Goal: Task Accomplishment & Management: Manage account settings

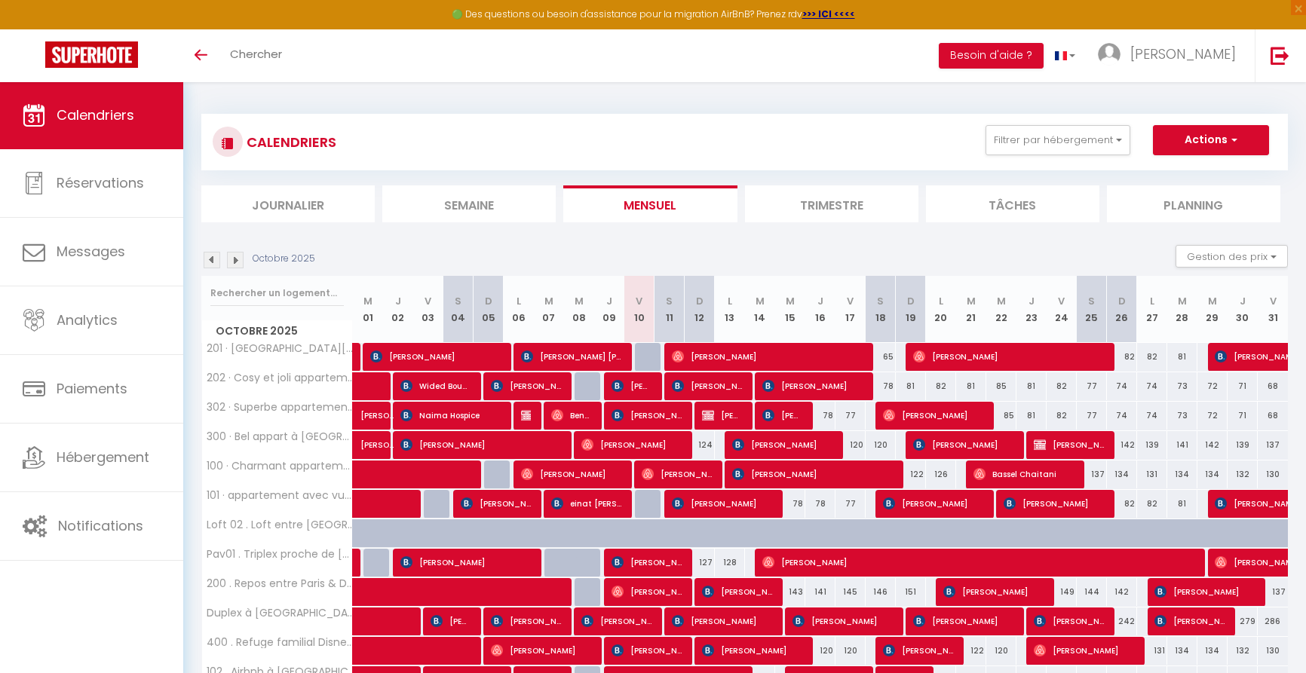
click at [1206, 208] on li "Planning" at bounding box center [1193, 203] width 173 height 37
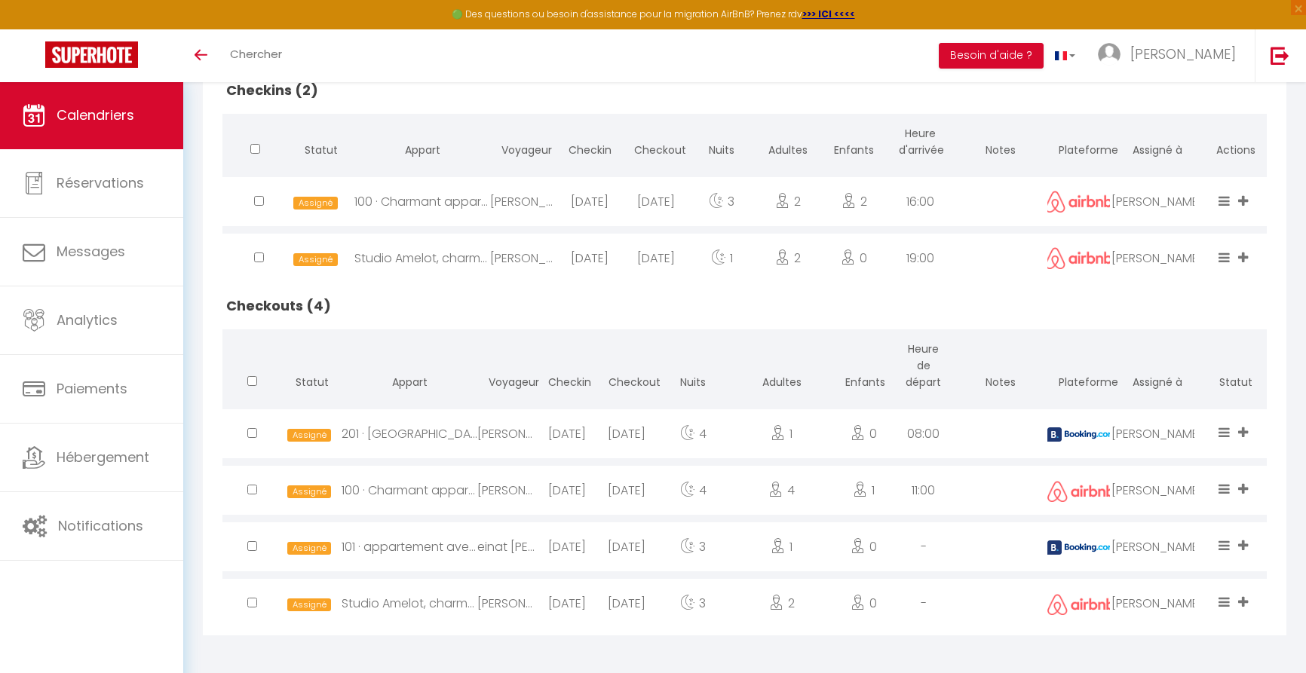
scroll to position [376, 0]
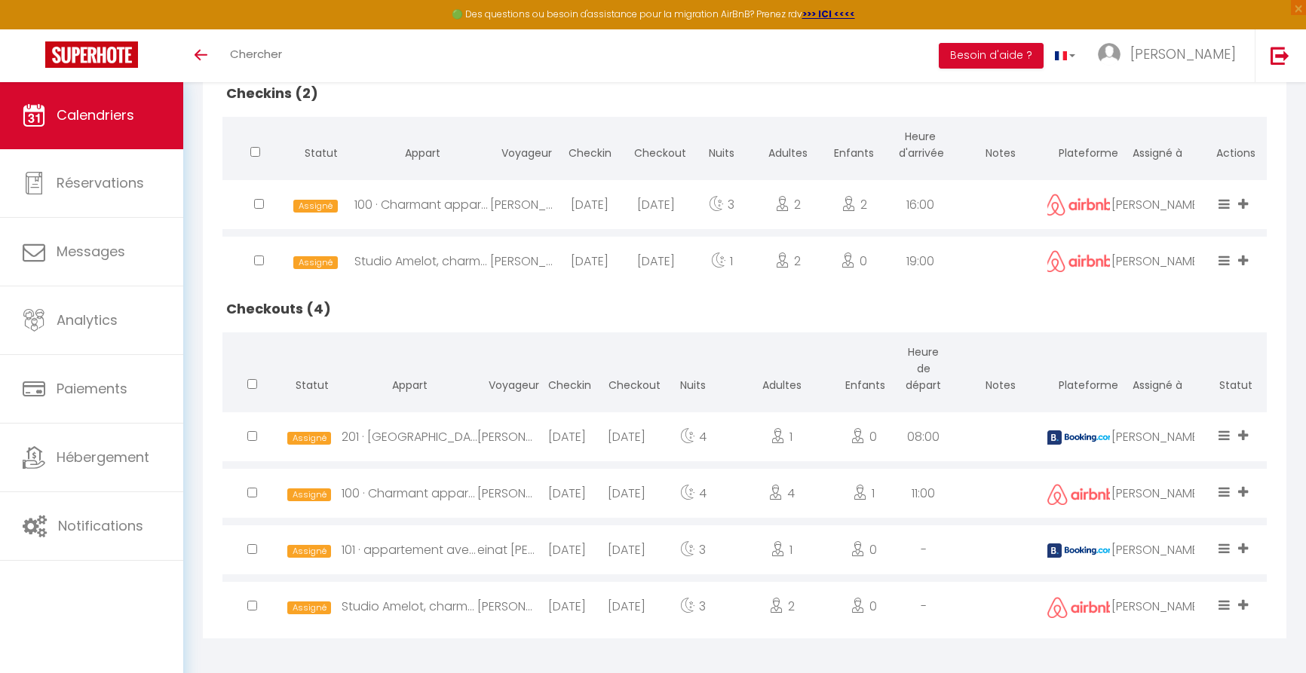
click at [545, 430] on div "[DATE]" at bounding box center [567, 436] width 60 height 49
select select "0"
select select "1"
select select
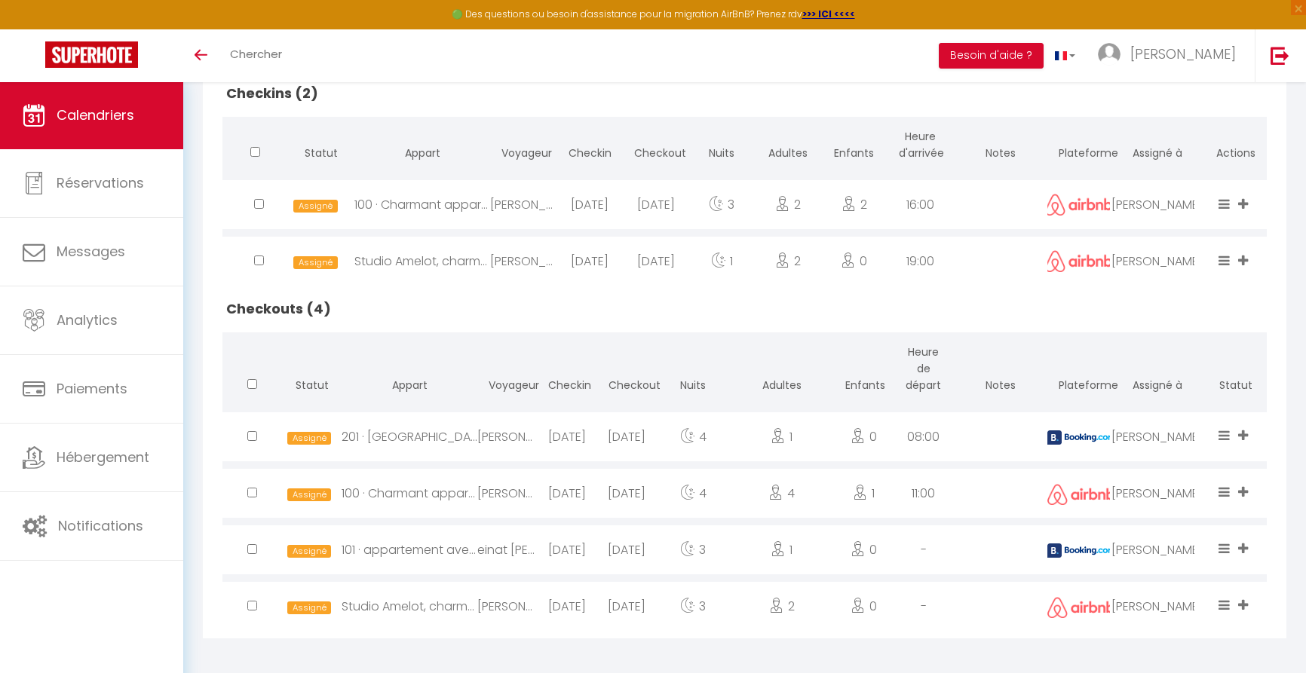
select select
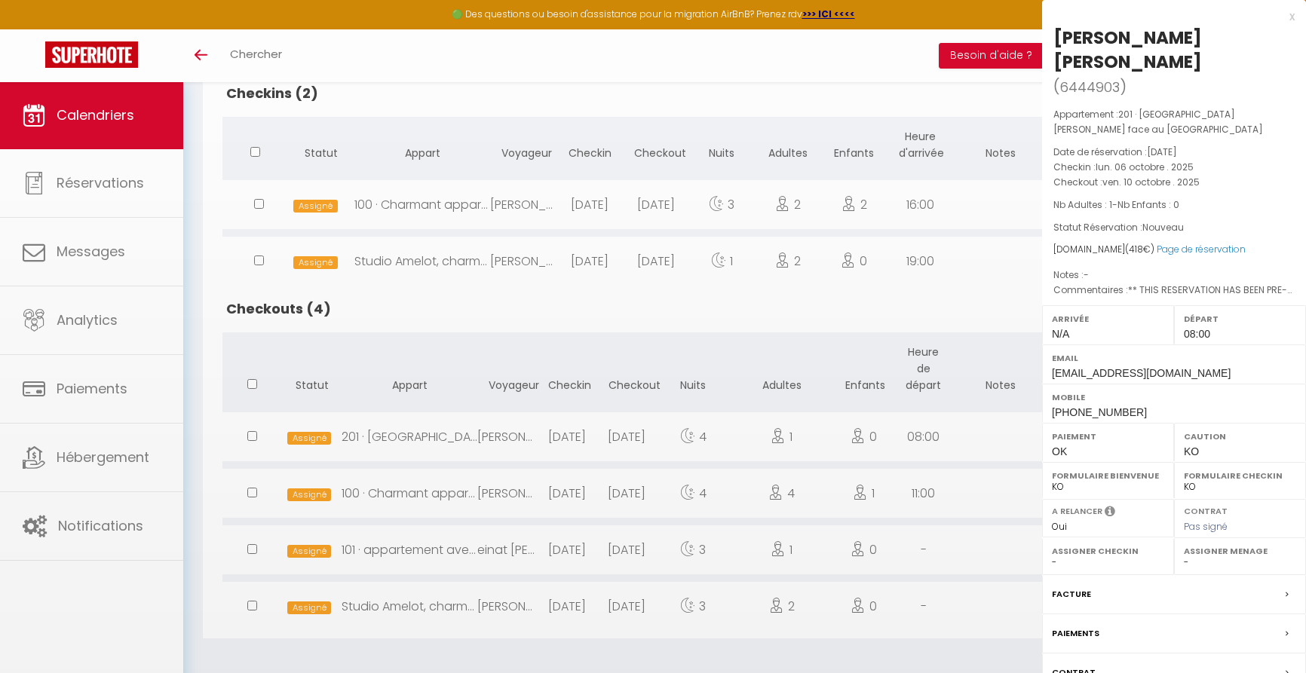
select select "43033"
select select "21493"
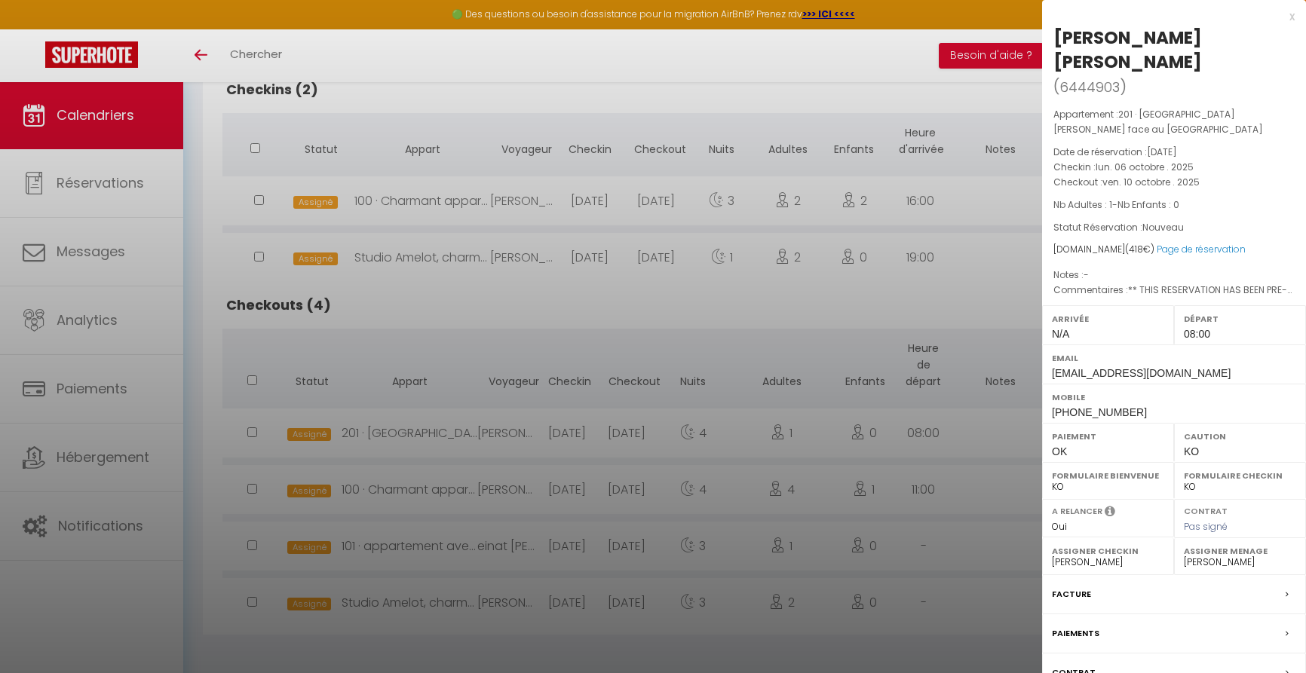
scroll to position [379, 0]
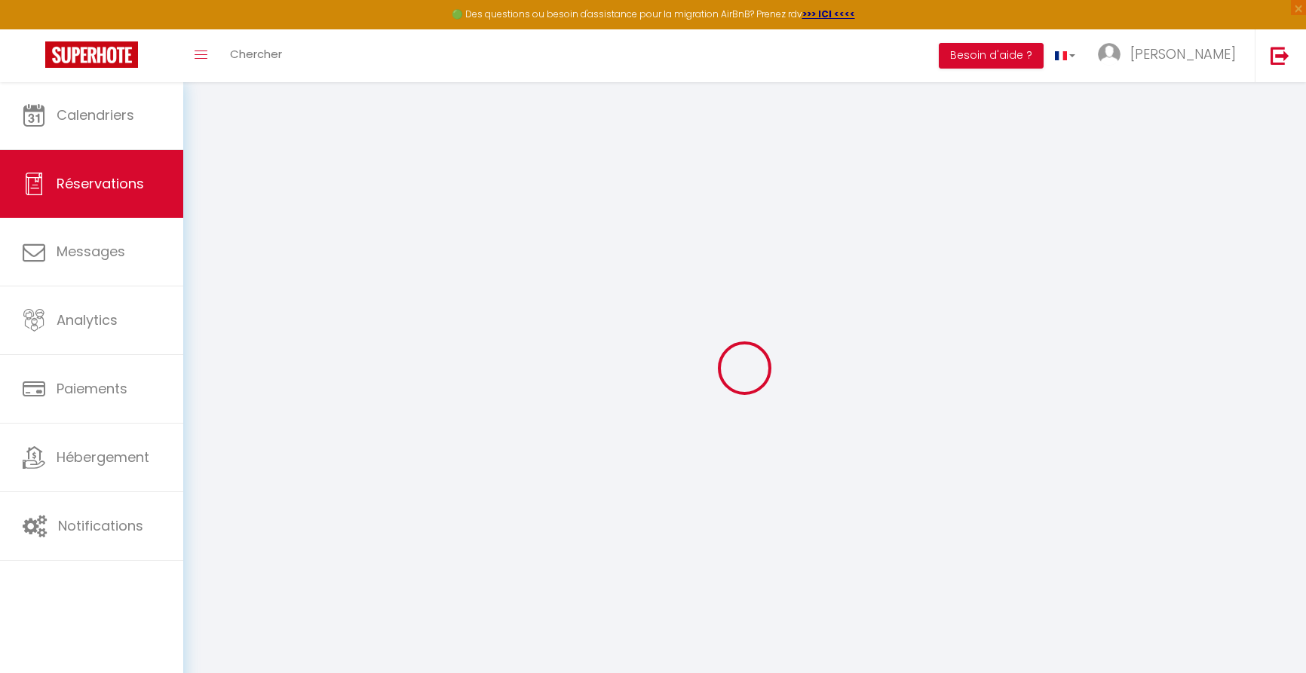
select select
checkbox input "false"
select select
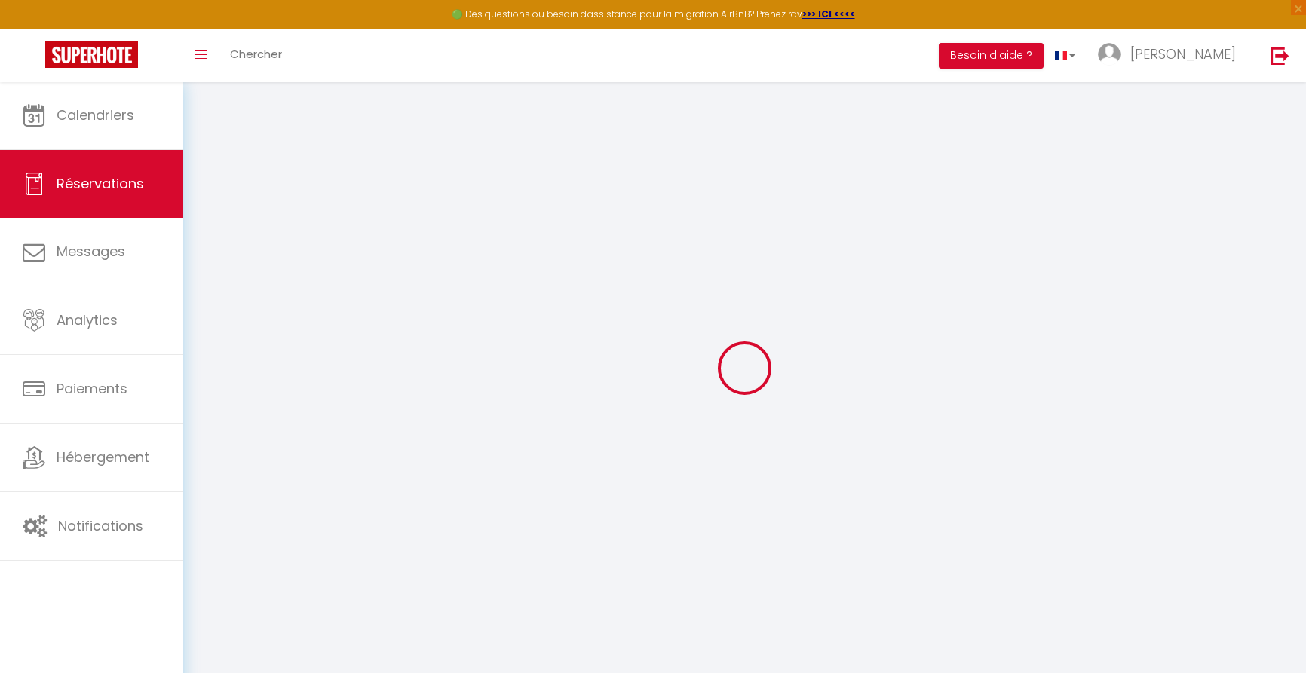
checkbox input "false"
type textarea "** THIS RESERVATION HAS BEEN PRE-PAID ** Approximate time of arrival: between 1…"
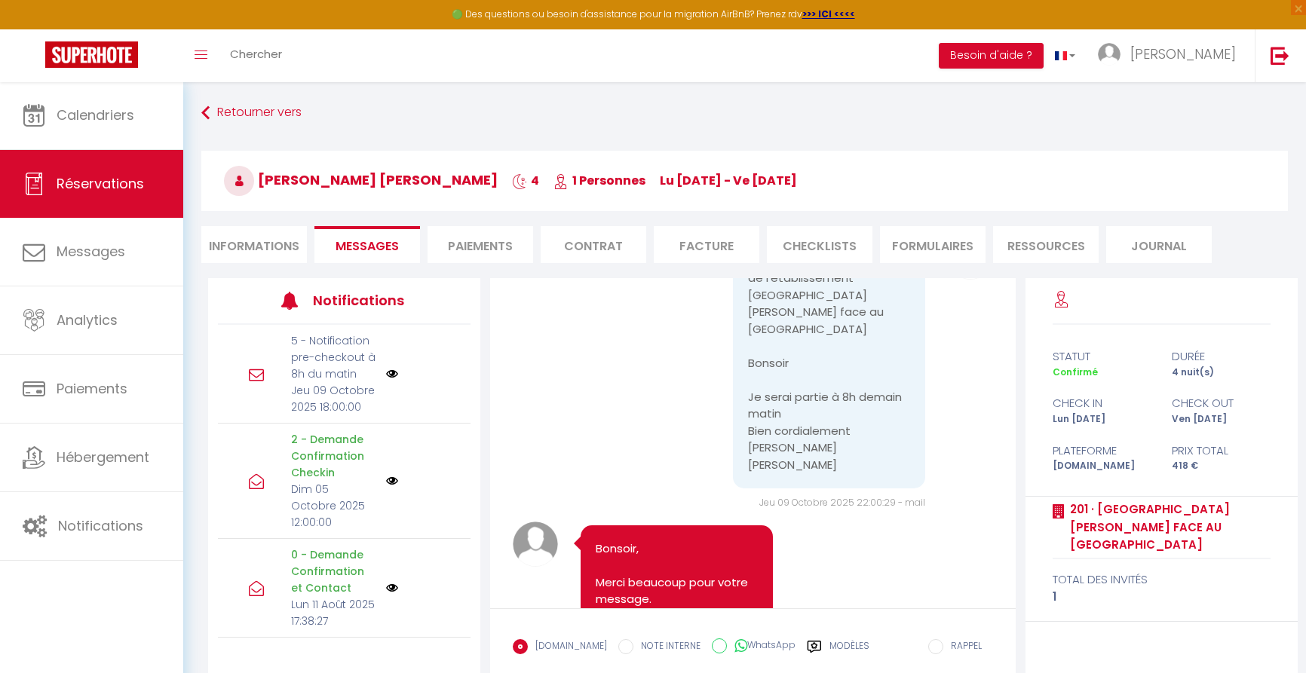
scroll to position [5002, 0]
click at [681, 241] on li "Facture" at bounding box center [707, 244] width 106 height 37
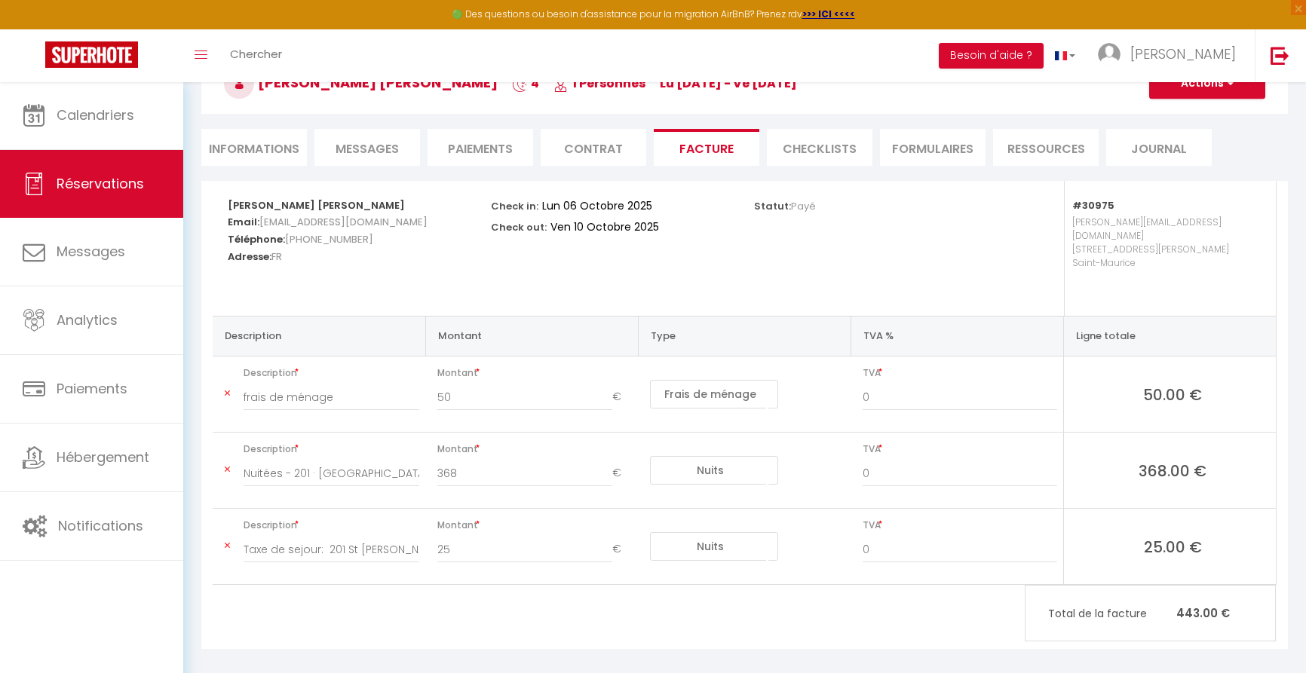
scroll to position [96, 0]
click at [477, 149] on li "Paiements" at bounding box center [481, 148] width 106 height 37
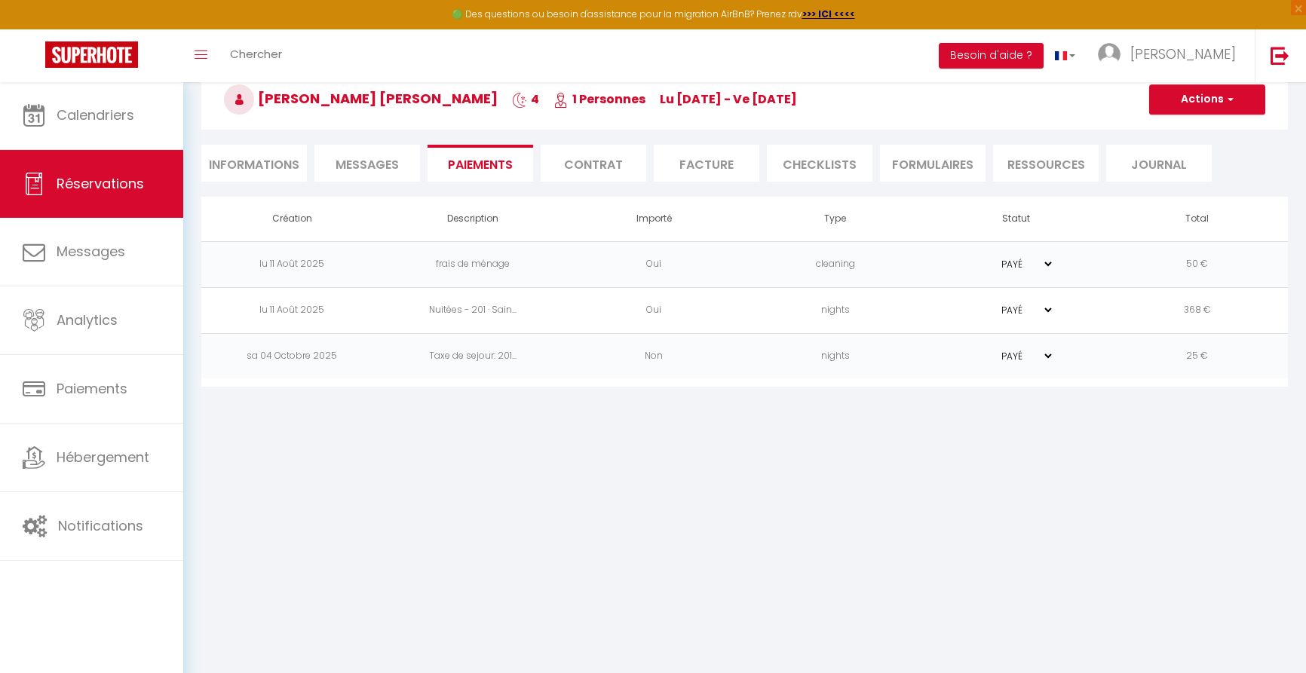
scroll to position [81, 0]
drag, startPoint x: 366, startPoint y: 169, endPoint x: 408, endPoint y: 179, distance: 42.8
click at [366, 169] on span "Messages" at bounding box center [367, 164] width 63 height 17
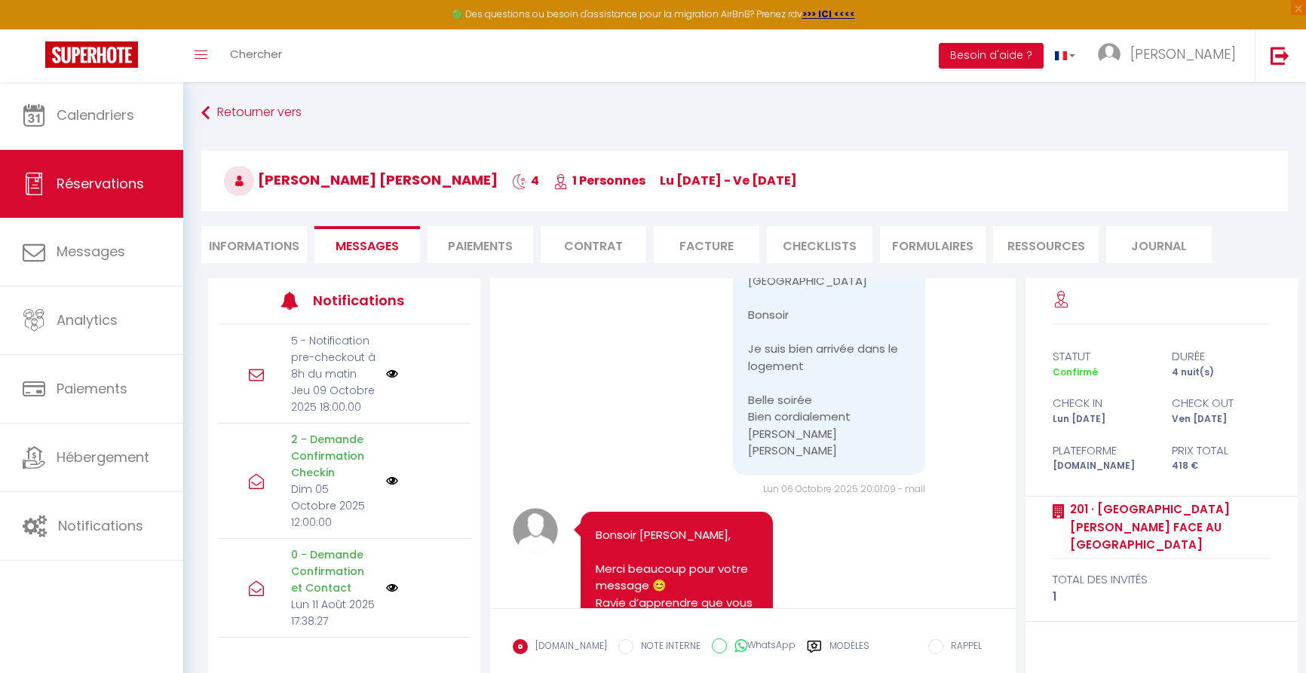
click at [286, 239] on li "Informations" at bounding box center [254, 244] width 106 height 37
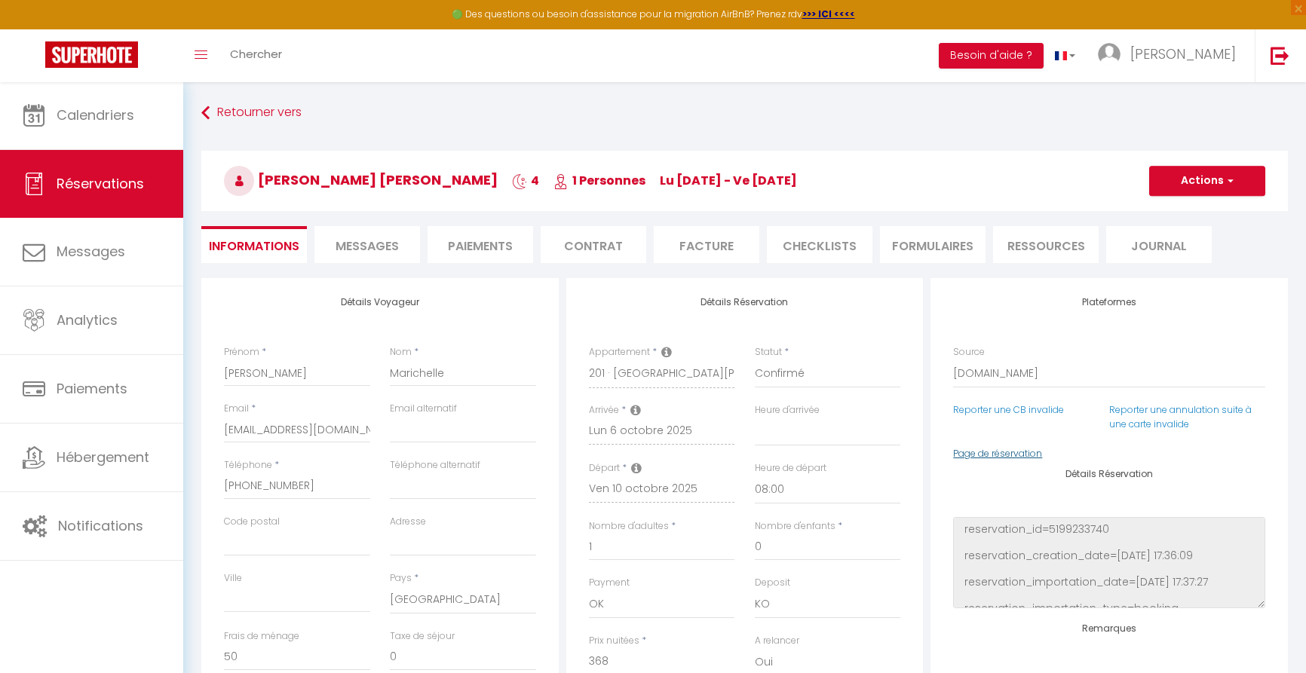
click at [993, 449] on link "Page de réservation" at bounding box center [997, 453] width 89 height 13
select select
checkbox input "false"
select select
checkbox input "false"
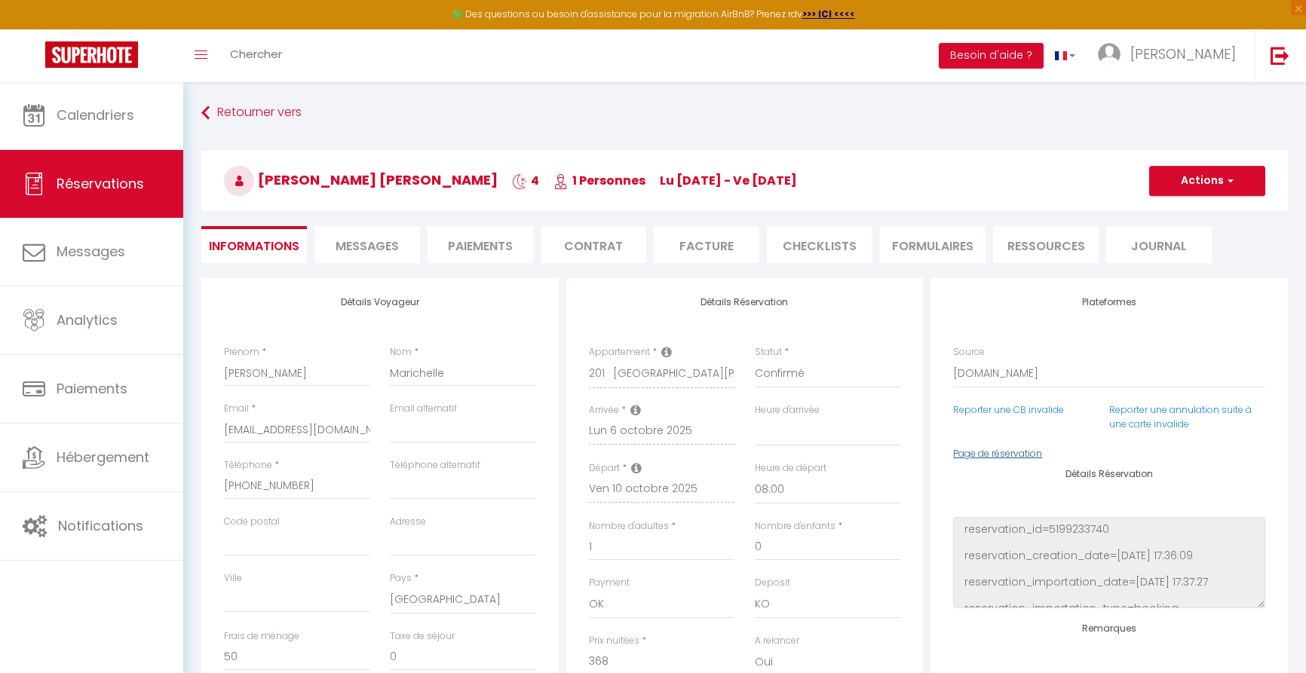
select select
checkbox input "false"
select select
checkbox input "false"
select select
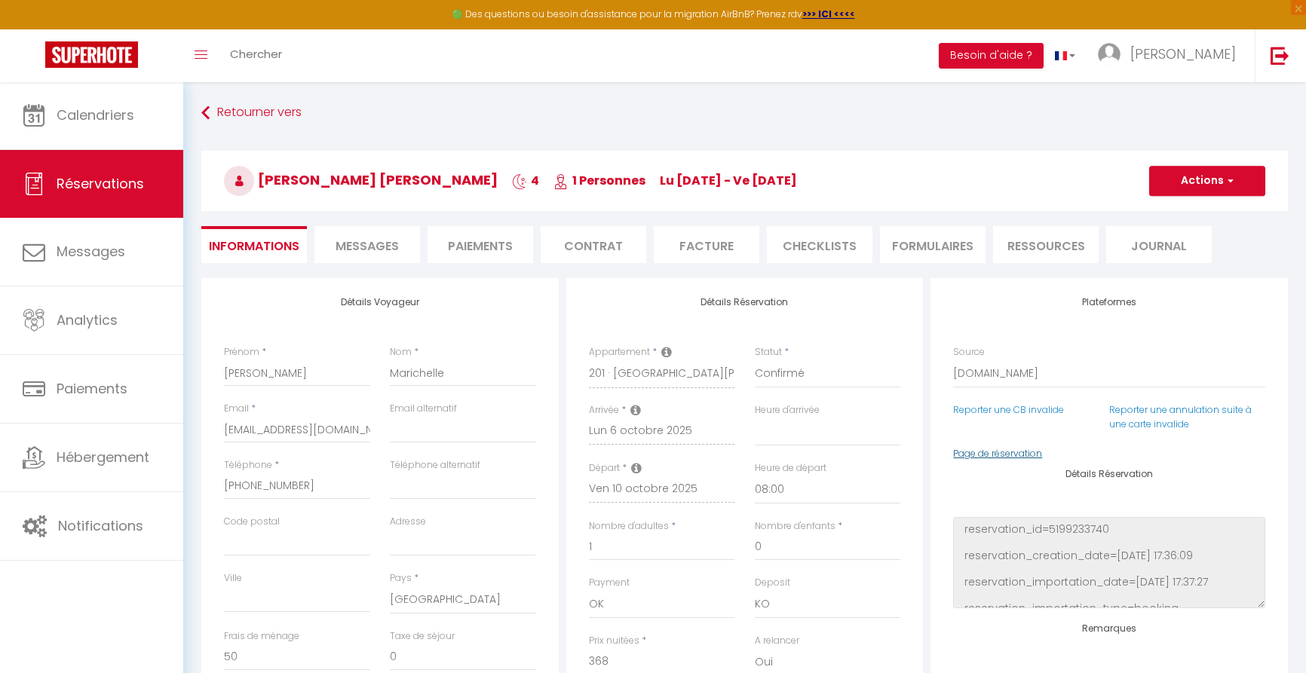
checkbox input "false"
select select
checkbox input "false"
select select
checkbox input "false"
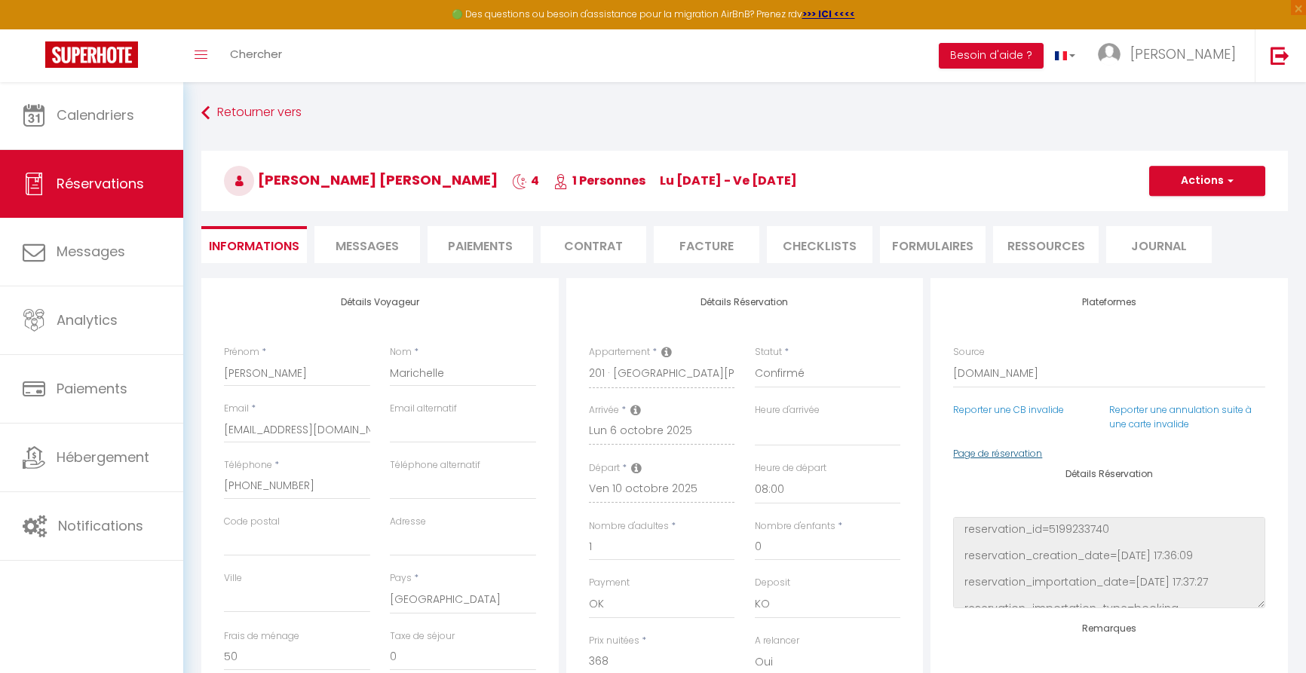
select select
checkbox input "false"
select select
checkbox input "false"
select select
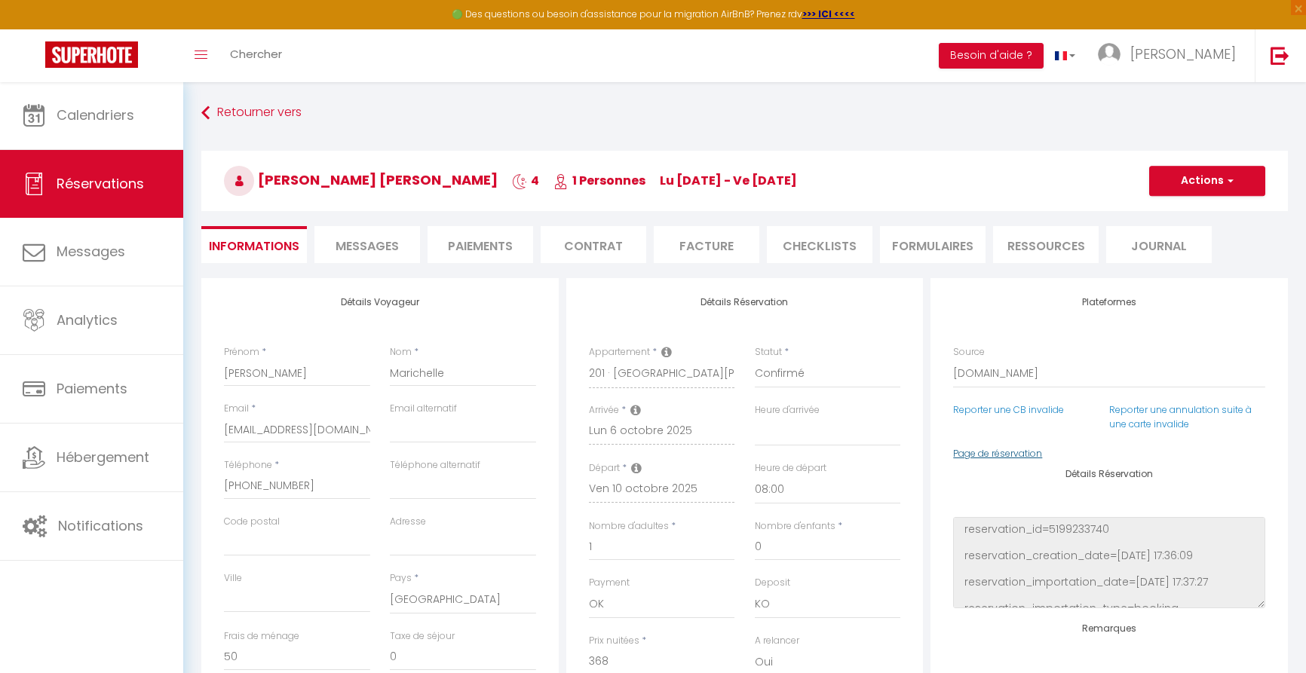
checkbox input "false"
select select
checkbox input "false"
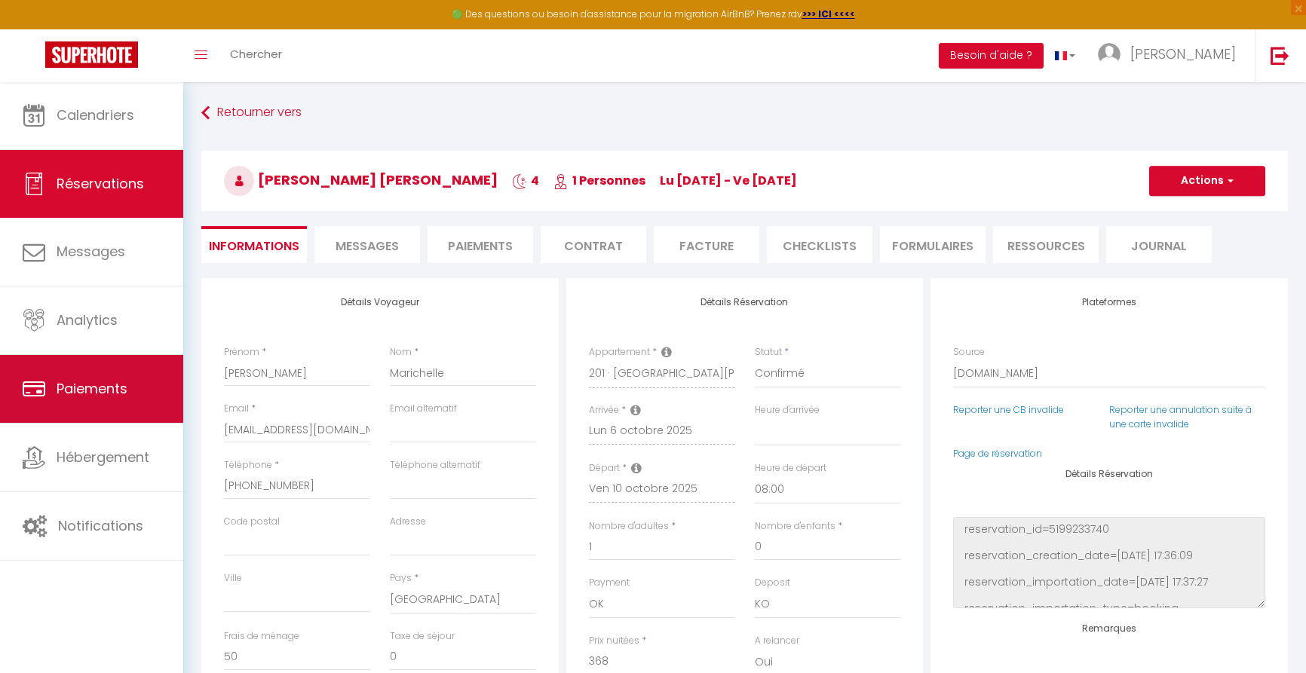
select select
checkbox input "false"
select select
checkbox input "false"
select select
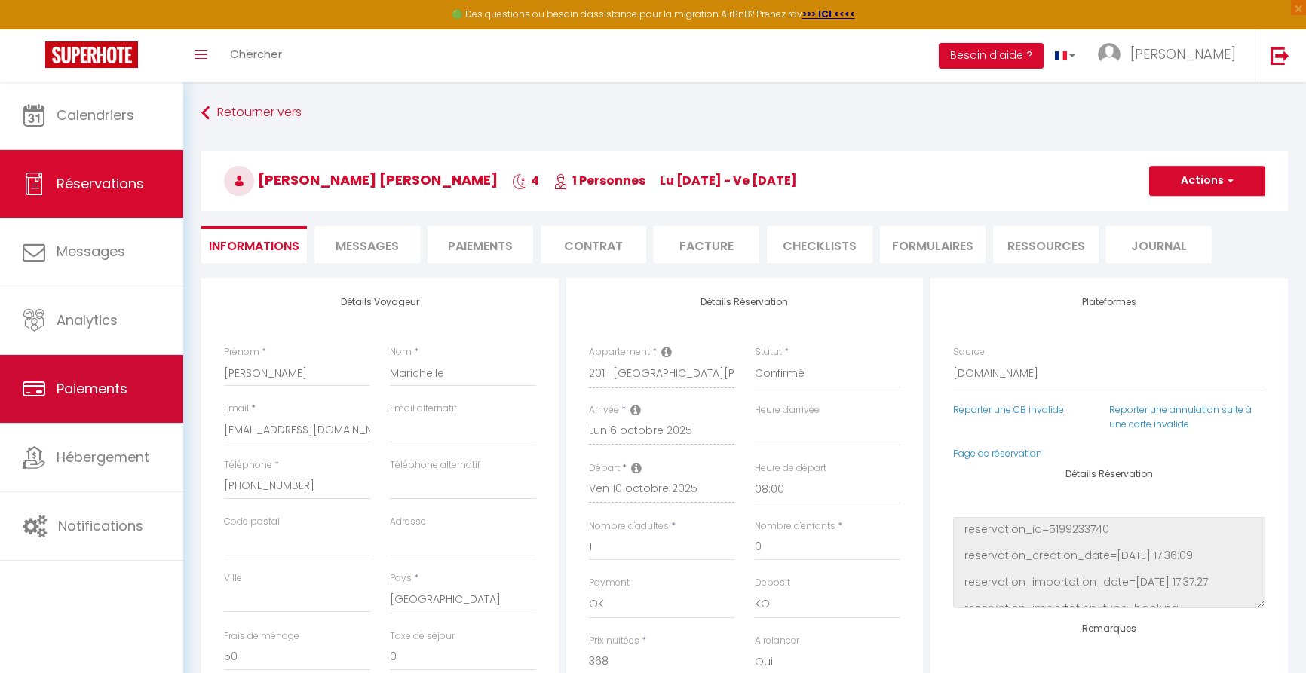
checkbox input "false"
select select
checkbox input "false"
select select
checkbox input "false"
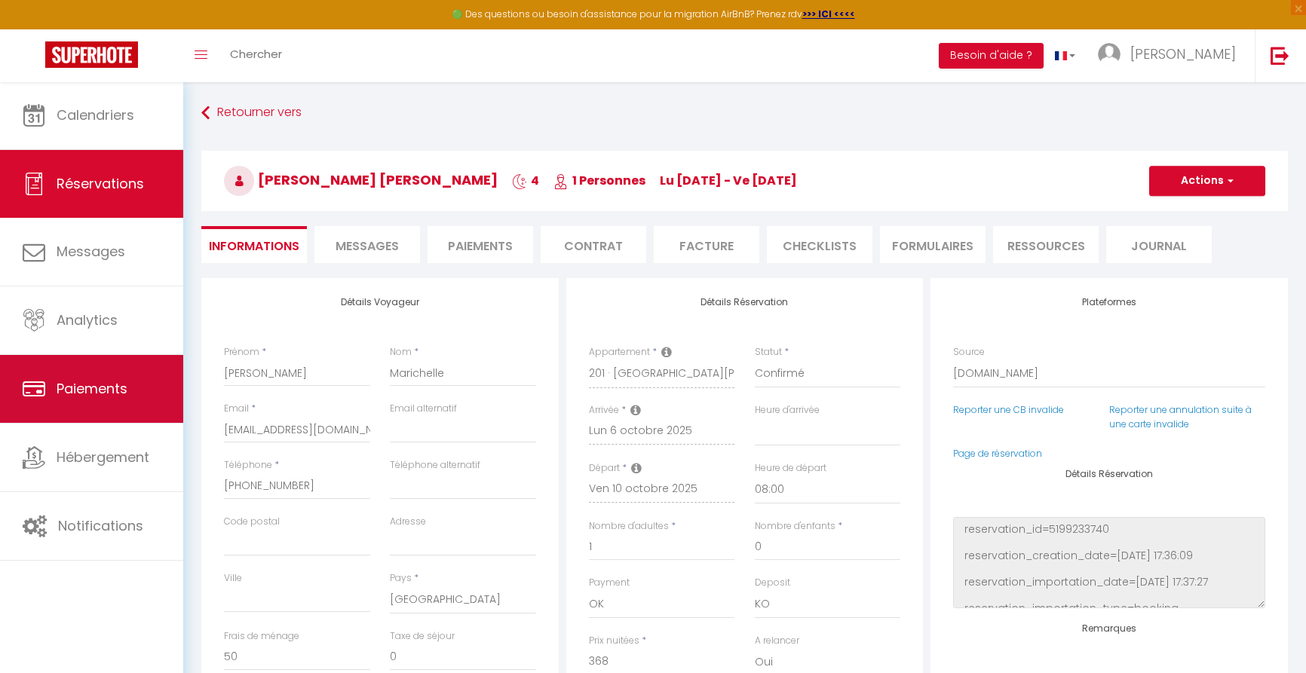
select select
checkbox input "false"
select select
checkbox input "false"
select select
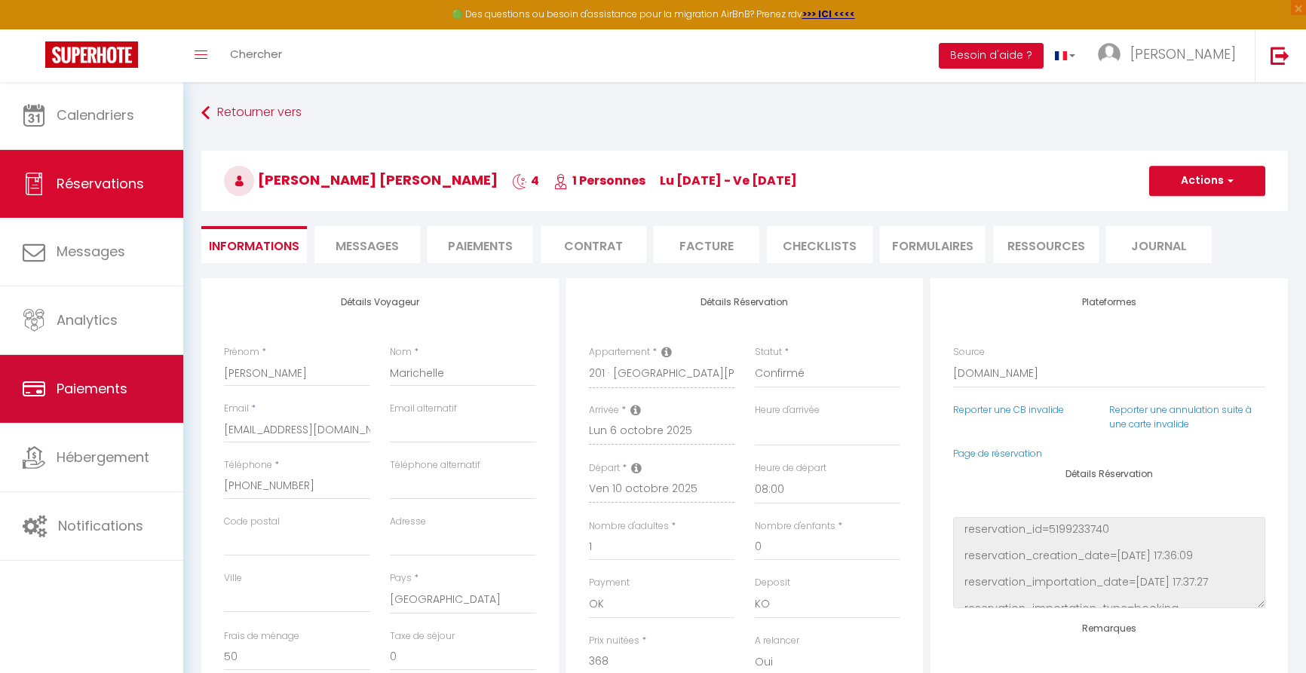
checkbox input "false"
select select
checkbox input "false"
select select
checkbox input "false"
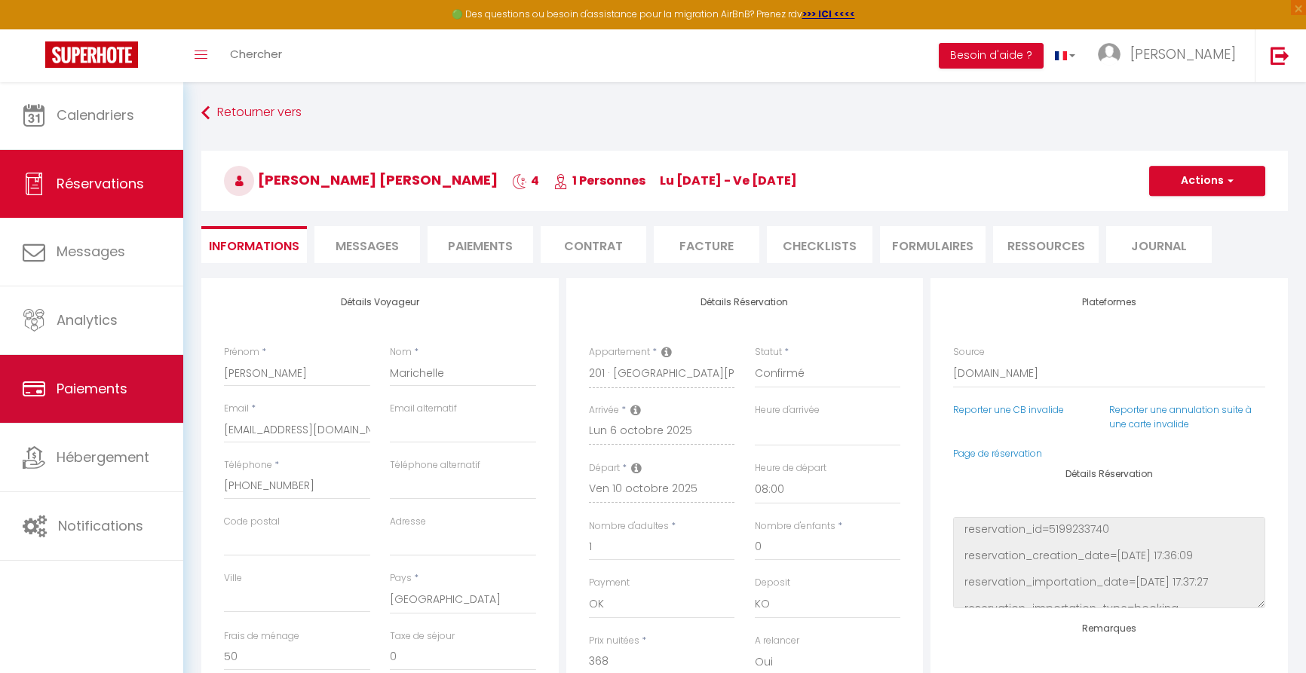
select select
checkbox input "false"
select select
checkbox input "false"
select select
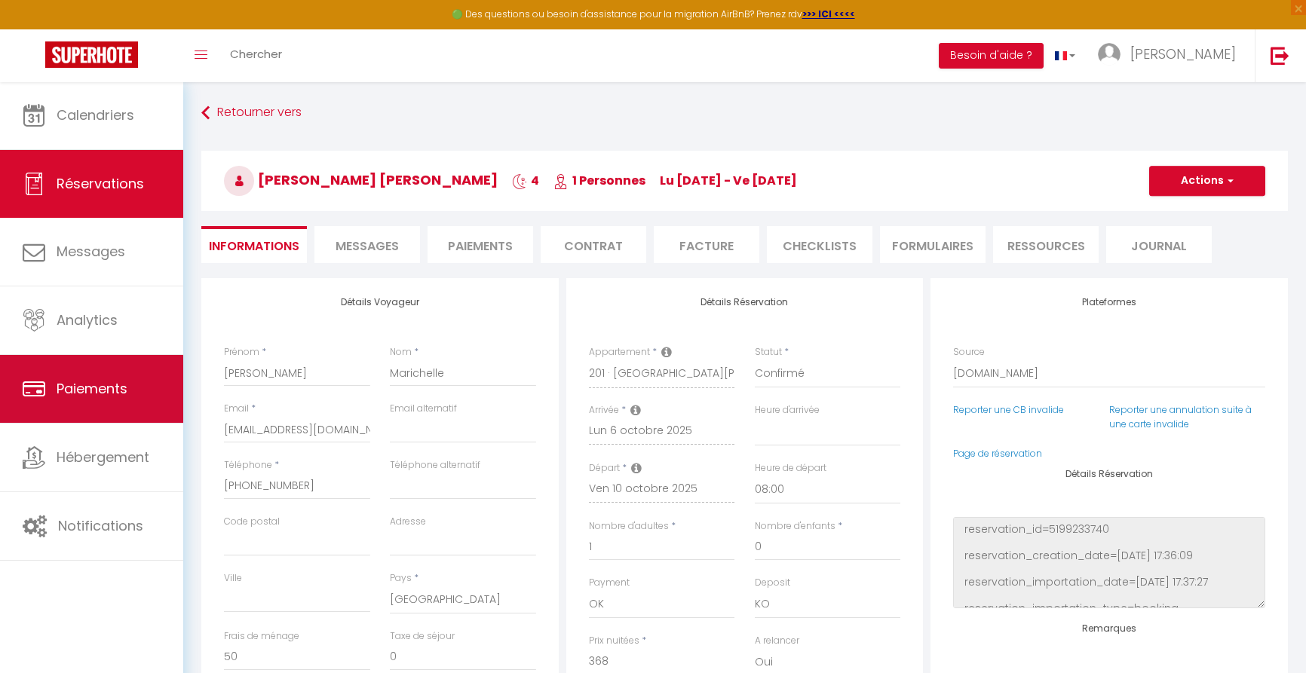
checkbox input "false"
